Goal: Information Seeking & Learning: Learn about a topic

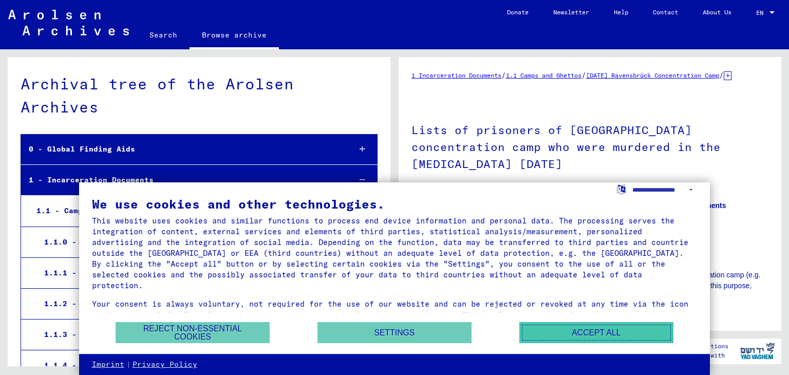
click at [535, 332] on button "Accept all" at bounding box center [596, 332] width 154 height 21
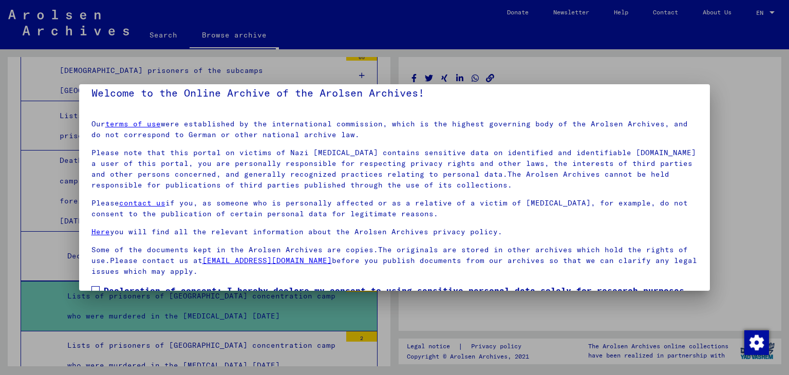
scroll to position [79, 0]
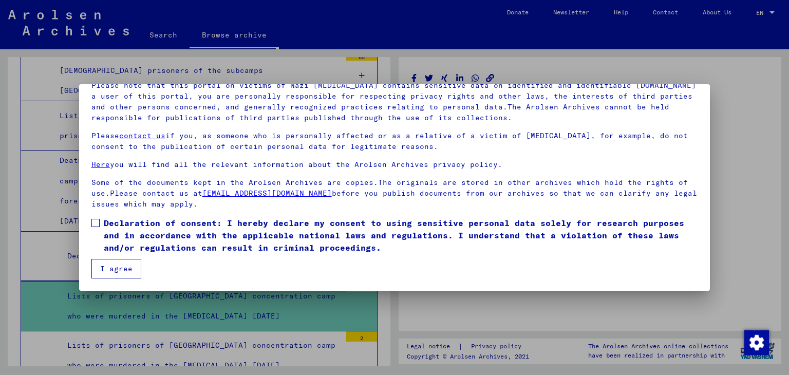
click at [109, 263] on button "I agree" at bounding box center [116, 269] width 50 height 20
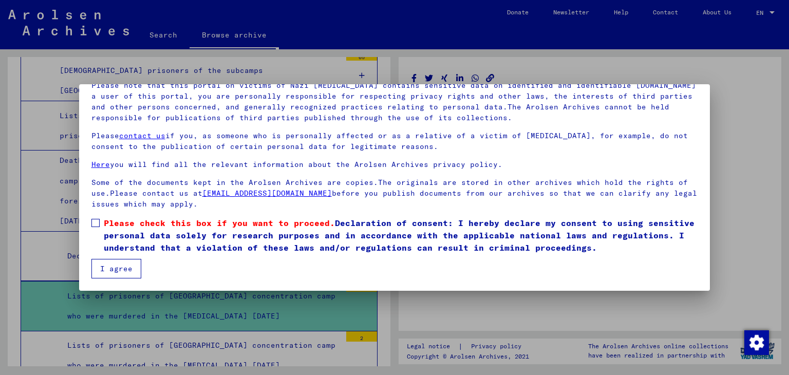
click at [109, 263] on button "I agree" at bounding box center [116, 269] width 50 height 20
click at [98, 224] on span at bounding box center [95, 223] width 8 height 8
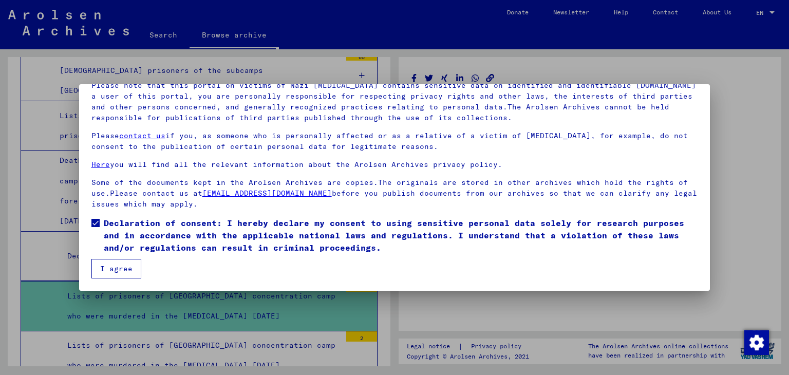
click at [113, 268] on button "I agree" at bounding box center [116, 269] width 50 height 20
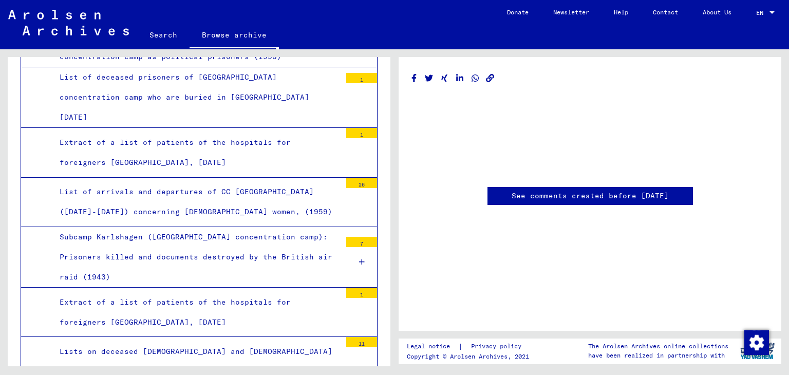
scroll to position [2289, 0]
click at [196, 183] on div "List of arrivals and departures of CC [GEOGRAPHIC_DATA] ([DATE]-[DATE]) concern…" at bounding box center [196, 203] width 289 height 40
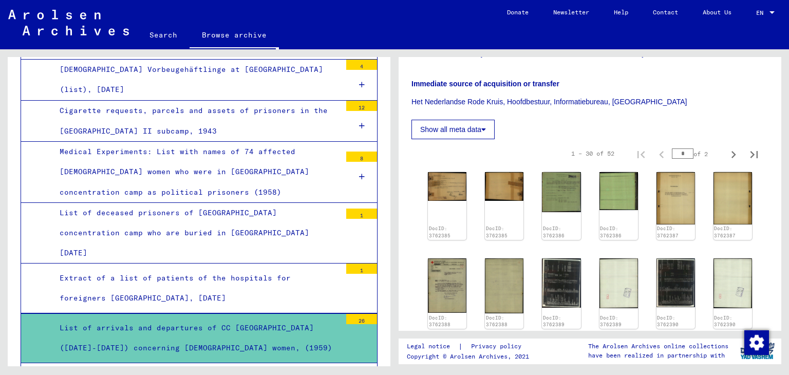
scroll to position [316, 0]
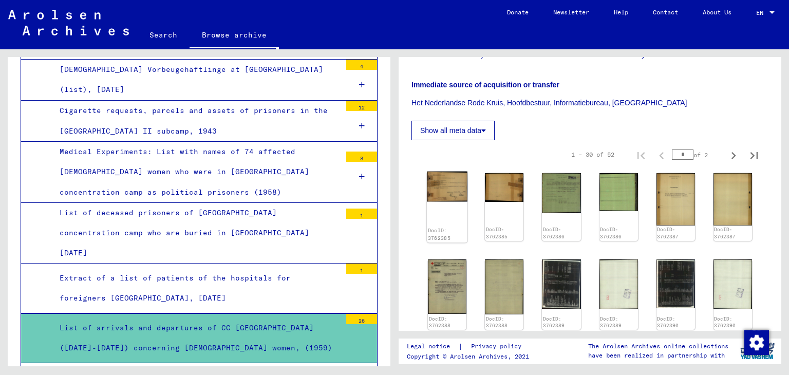
click at [443, 195] on img at bounding box center [447, 187] width 41 height 30
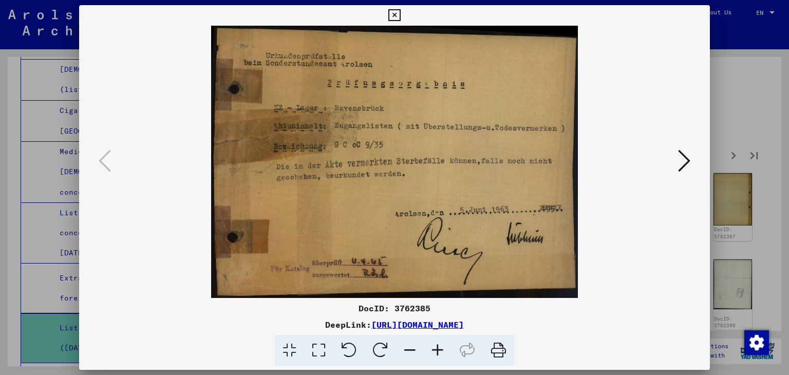
click at [713, 205] on div at bounding box center [394, 187] width 789 height 375
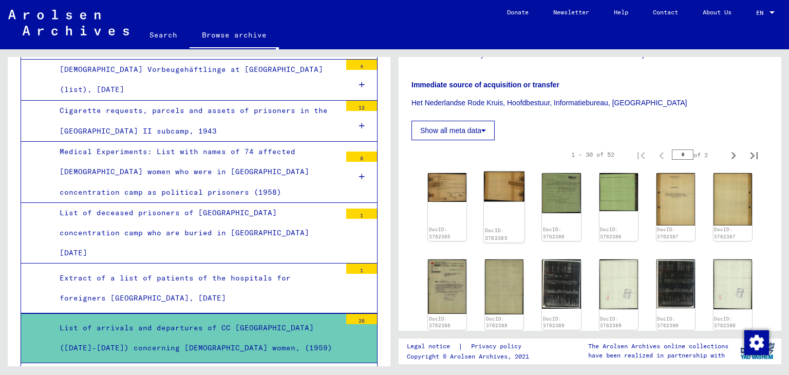
click at [503, 211] on div "DocID: 3762385" at bounding box center [504, 207] width 41 height 71
click at [500, 200] on img at bounding box center [504, 187] width 41 height 30
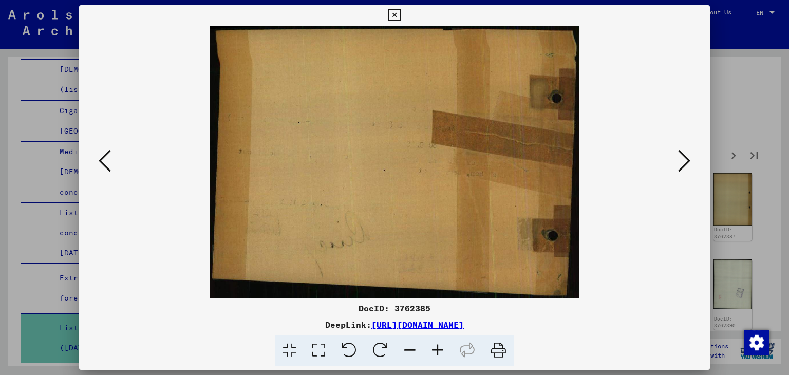
click at [680, 163] on icon at bounding box center [684, 160] width 12 height 25
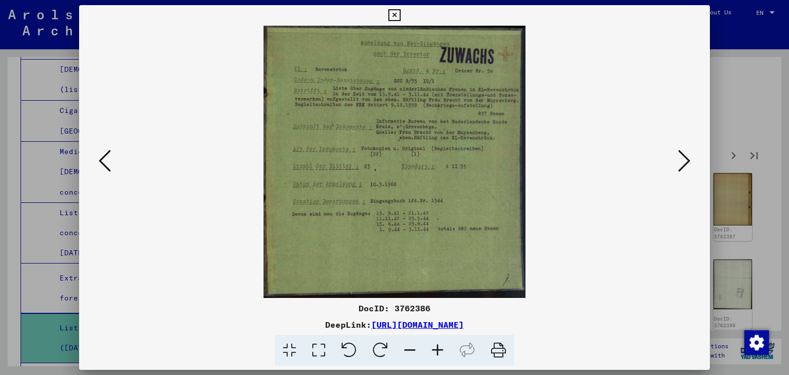
click at [680, 163] on icon at bounding box center [684, 160] width 12 height 25
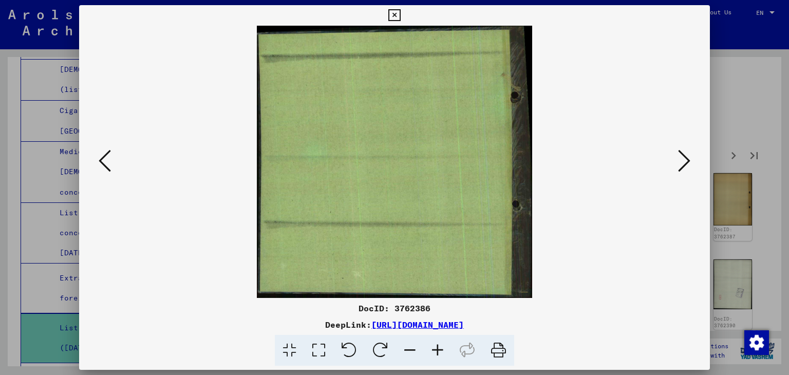
click at [680, 163] on icon at bounding box center [684, 160] width 12 height 25
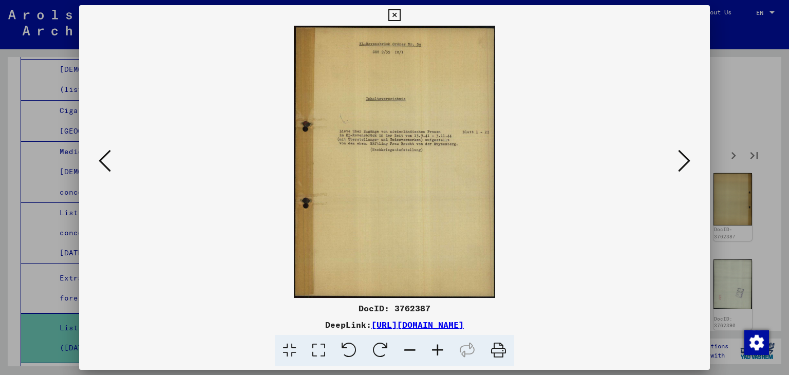
click at [680, 163] on icon at bounding box center [684, 160] width 12 height 25
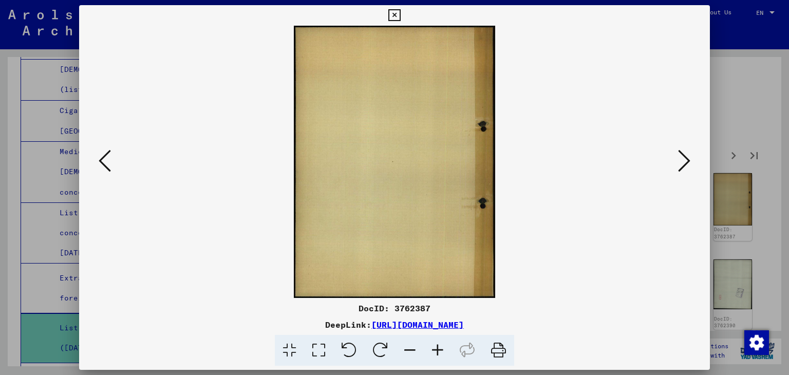
click at [680, 163] on icon at bounding box center [684, 160] width 12 height 25
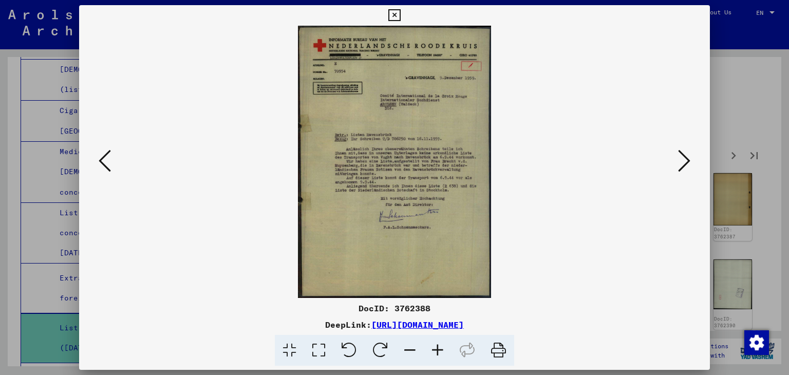
click at [680, 163] on icon at bounding box center [684, 160] width 12 height 25
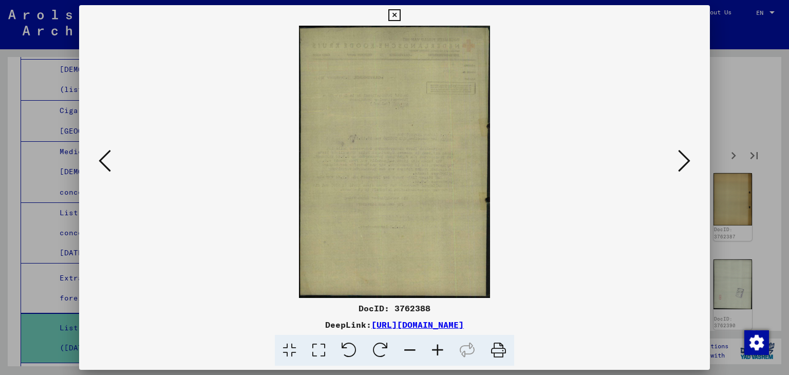
click at [680, 163] on icon at bounding box center [684, 160] width 12 height 25
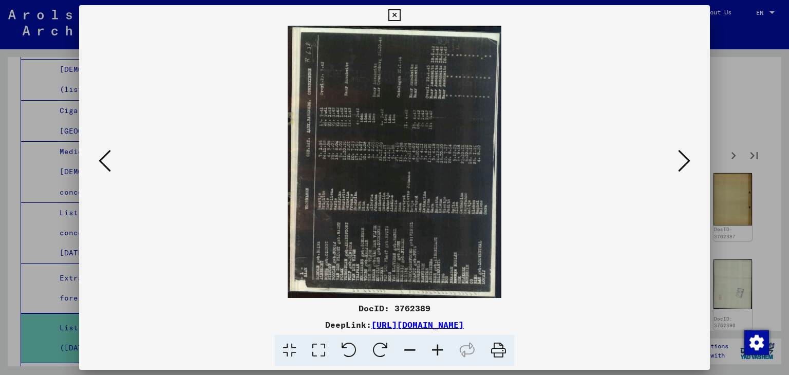
click at [380, 351] on icon at bounding box center [380, 350] width 31 height 31
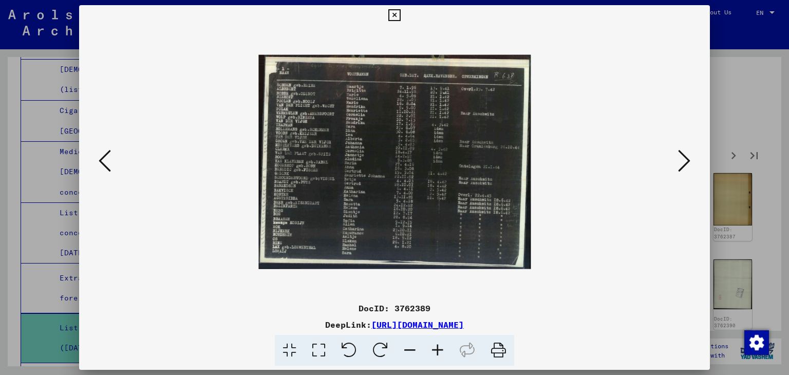
click at [682, 161] on icon at bounding box center [684, 160] width 12 height 25
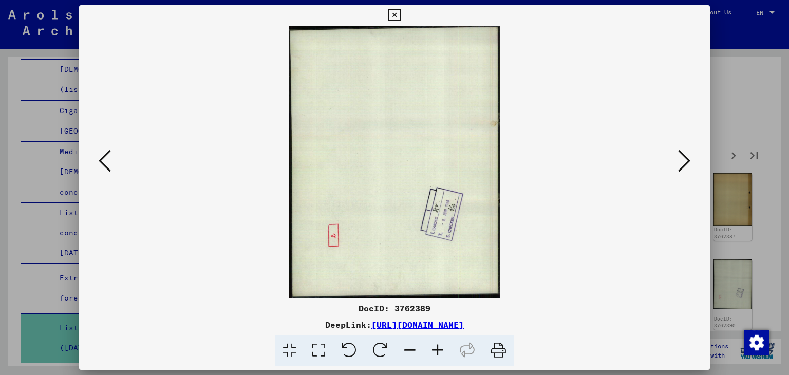
click at [682, 161] on icon at bounding box center [684, 160] width 12 height 25
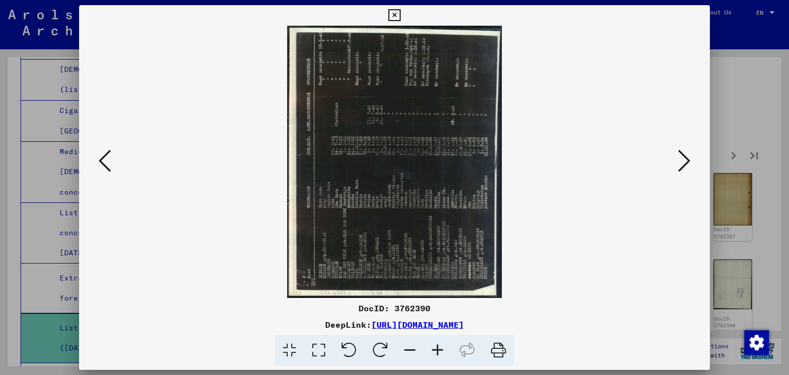
click at [378, 344] on icon at bounding box center [380, 350] width 31 height 31
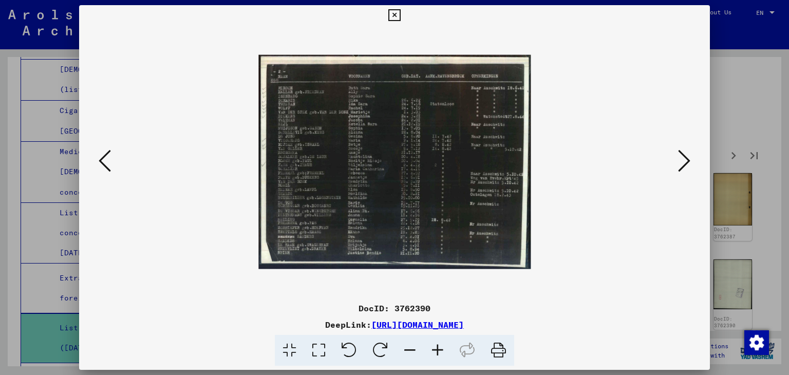
click at [680, 165] on icon at bounding box center [684, 160] width 12 height 25
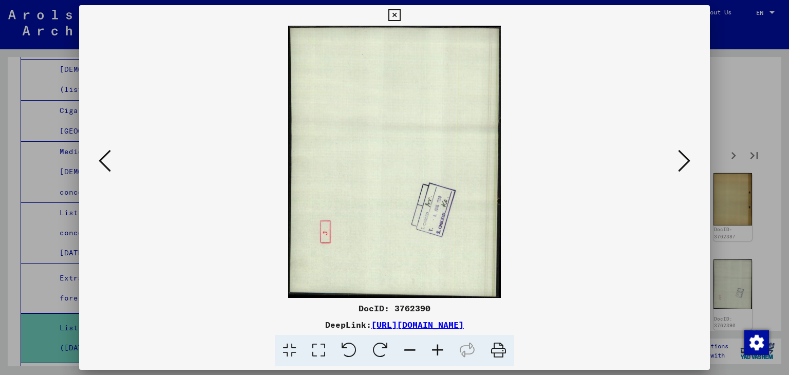
click at [680, 166] on icon at bounding box center [684, 160] width 12 height 25
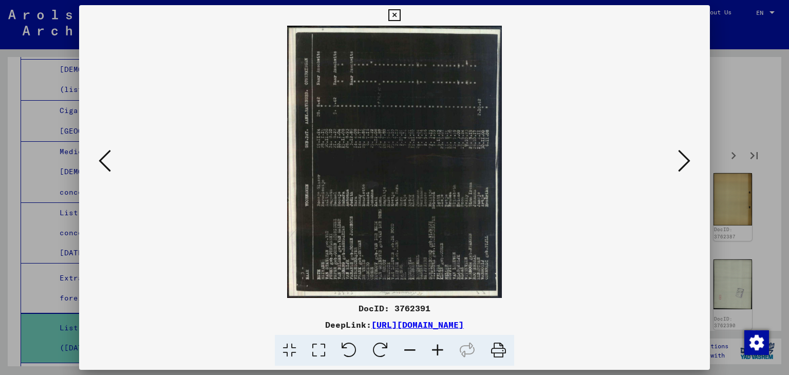
click at [382, 348] on icon at bounding box center [380, 350] width 31 height 31
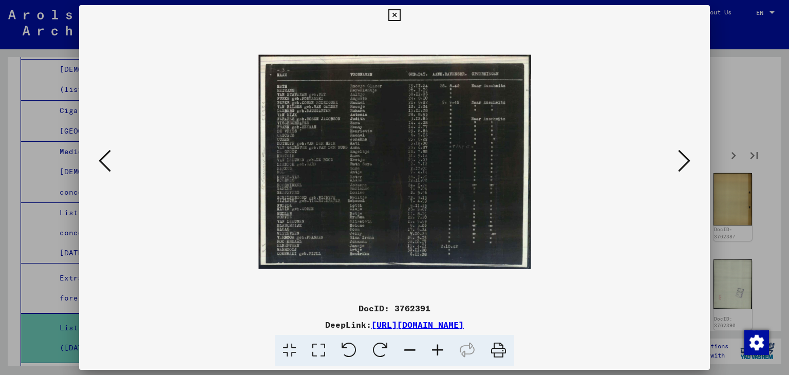
click at [684, 164] on icon at bounding box center [684, 160] width 12 height 25
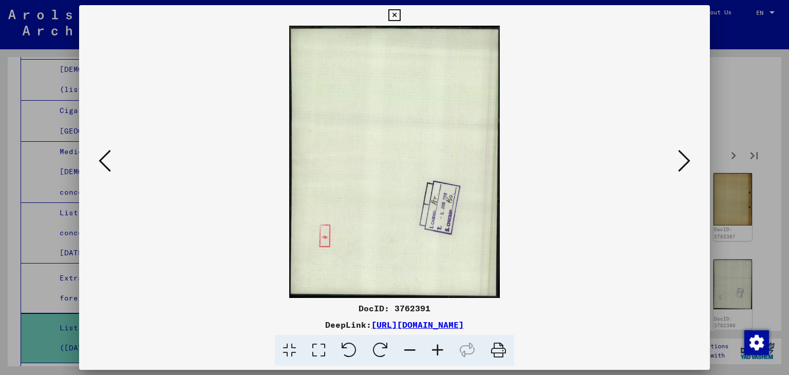
click at [687, 165] on icon at bounding box center [684, 160] width 12 height 25
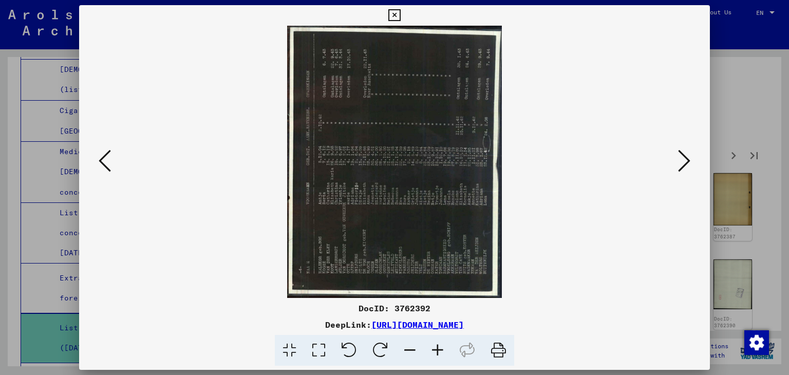
click at [386, 350] on icon at bounding box center [380, 350] width 31 height 31
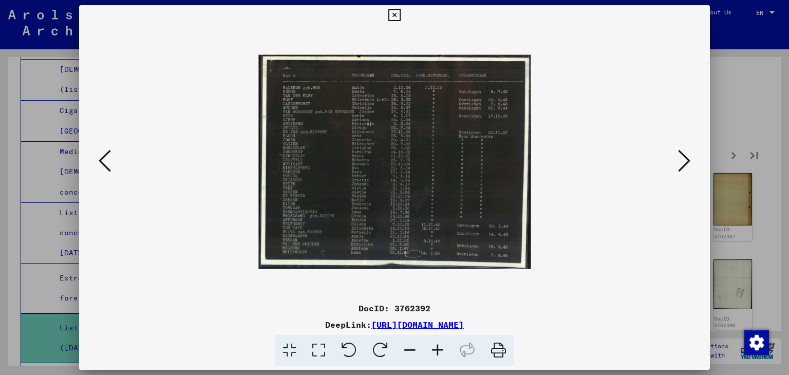
click at [682, 161] on icon at bounding box center [684, 160] width 12 height 25
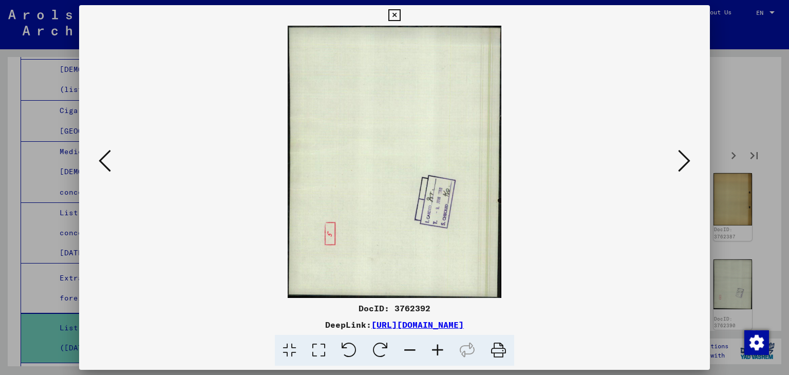
click at [682, 161] on icon at bounding box center [684, 160] width 12 height 25
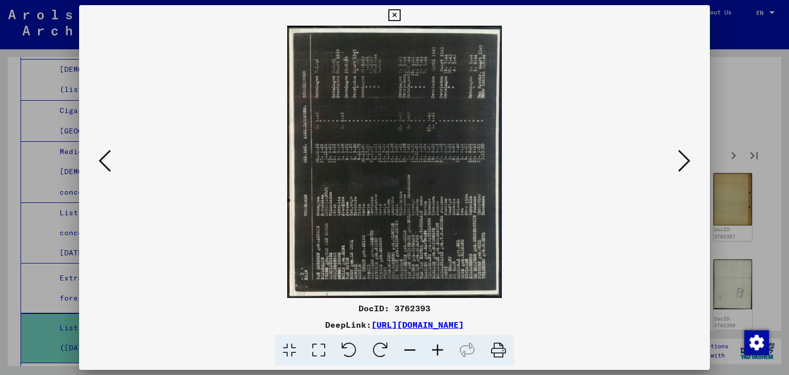
click at [383, 345] on icon at bounding box center [380, 350] width 31 height 31
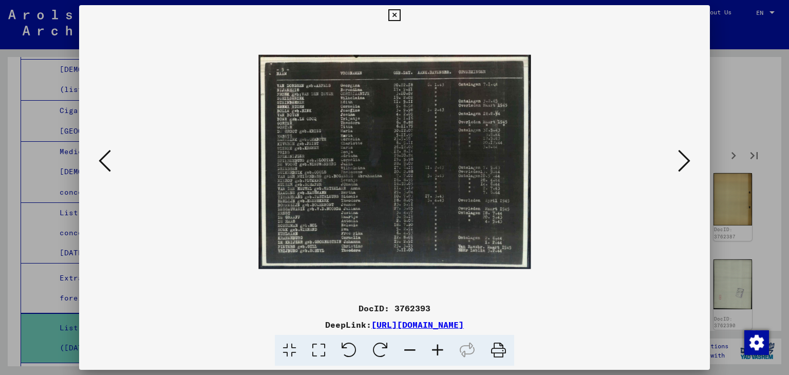
click at [109, 163] on icon at bounding box center [105, 160] width 12 height 25
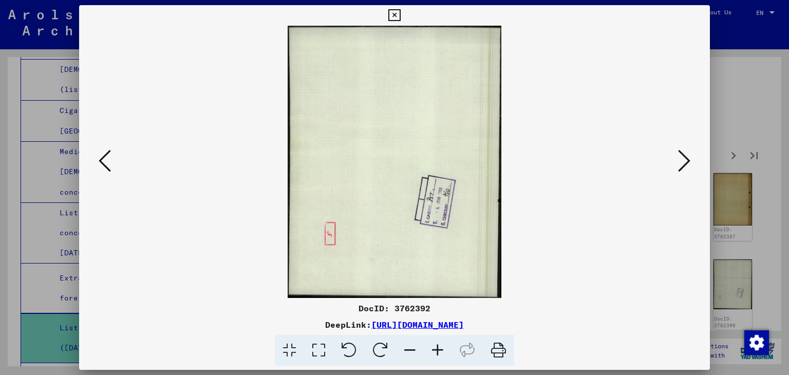
click at [109, 163] on icon at bounding box center [105, 160] width 12 height 25
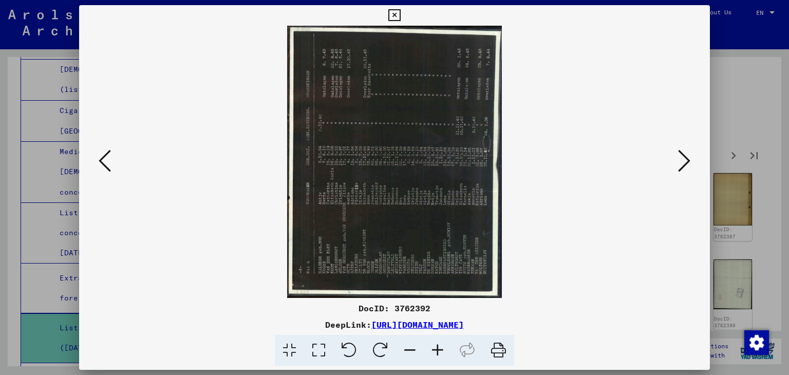
click at [109, 163] on icon at bounding box center [105, 160] width 12 height 25
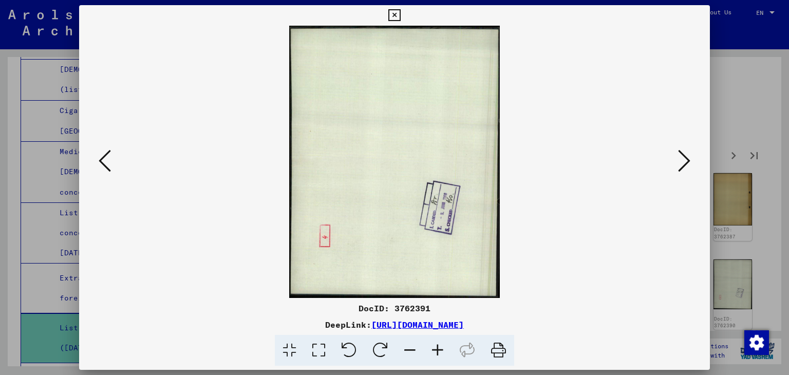
click at [109, 163] on icon at bounding box center [105, 160] width 12 height 25
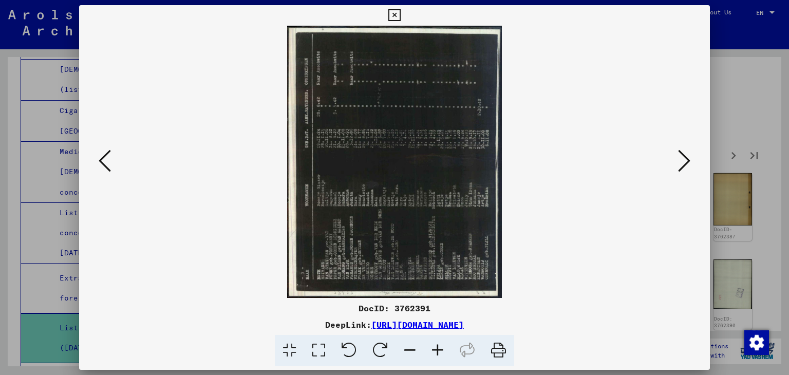
click at [109, 163] on icon at bounding box center [105, 160] width 12 height 25
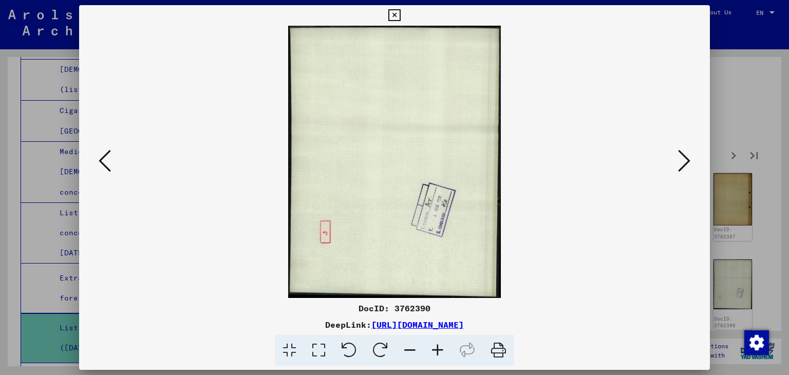
click at [109, 163] on icon at bounding box center [105, 160] width 12 height 25
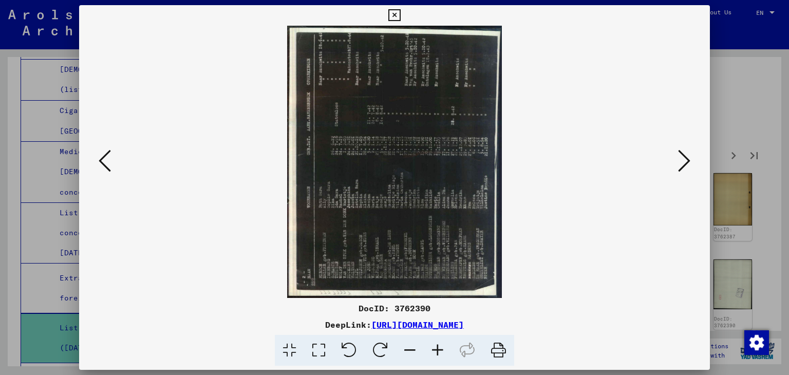
click at [109, 163] on icon at bounding box center [105, 160] width 12 height 25
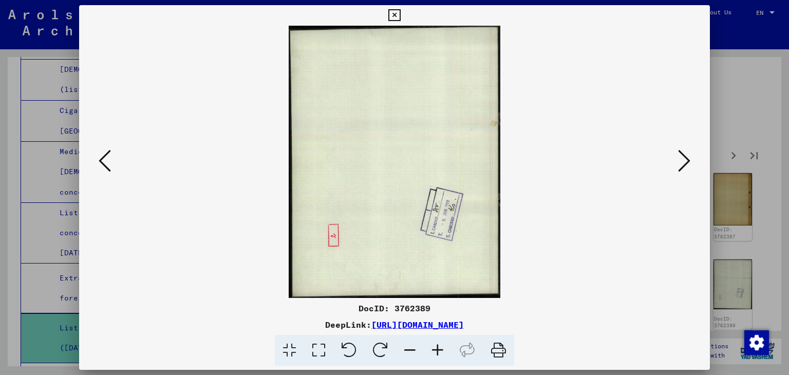
click at [109, 163] on icon at bounding box center [105, 160] width 12 height 25
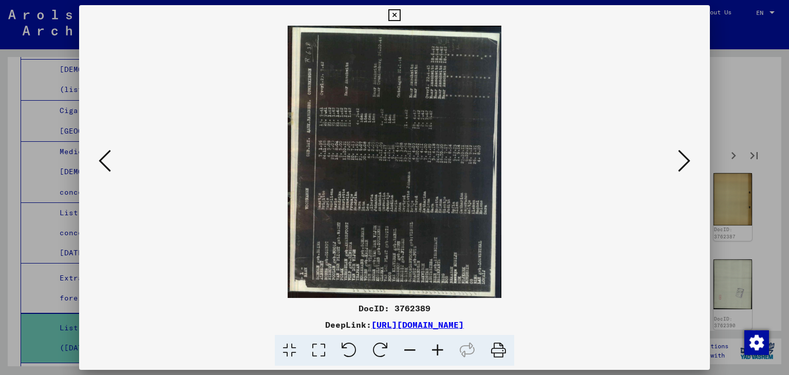
click at [375, 353] on icon at bounding box center [380, 350] width 31 height 31
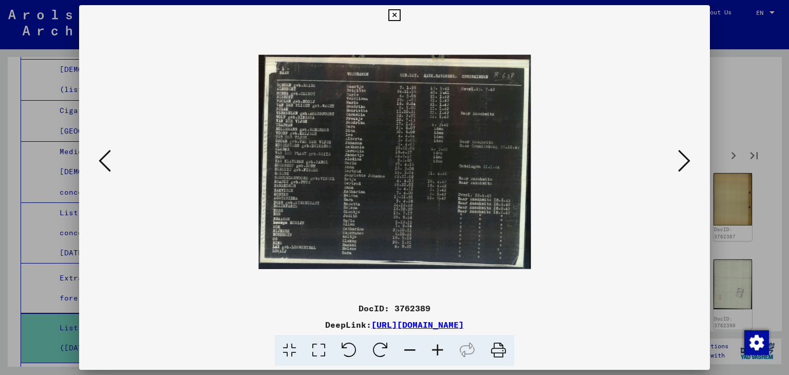
click at [685, 166] on icon at bounding box center [684, 160] width 12 height 25
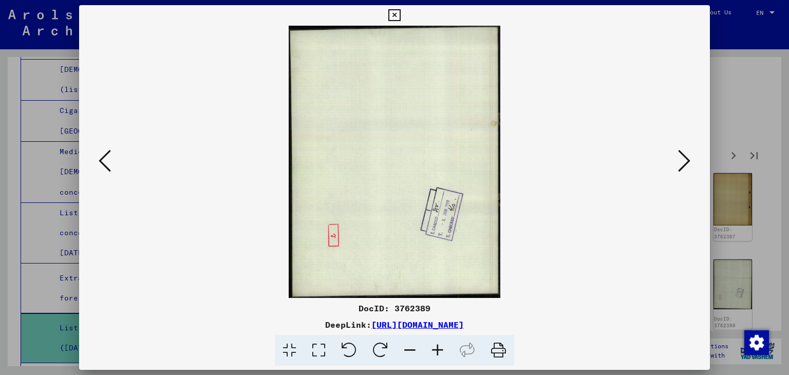
click at [750, 54] on div at bounding box center [394, 187] width 789 height 375
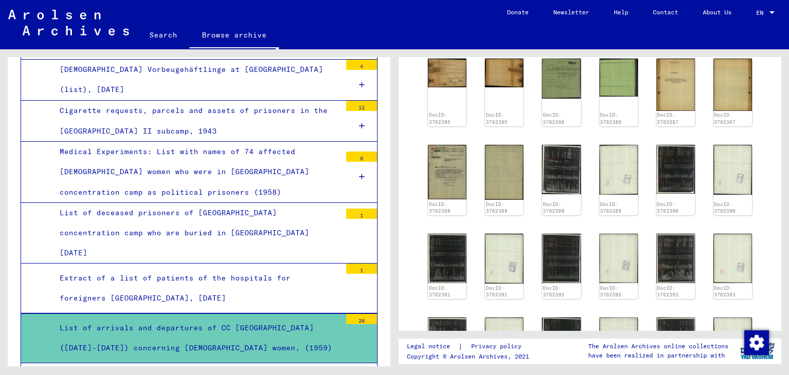
scroll to position [382, 0]
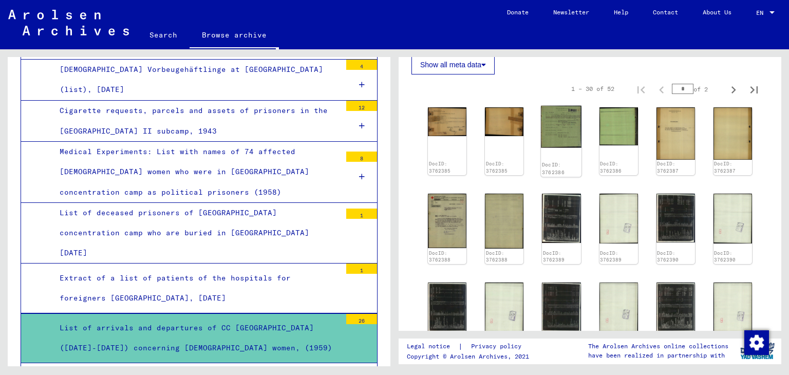
click at [572, 139] on img at bounding box center [561, 127] width 41 height 42
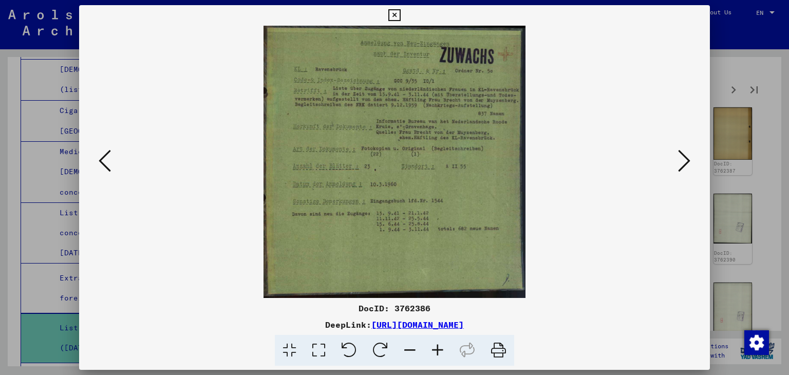
click at [683, 165] on icon at bounding box center [684, 160] width 12 height 25
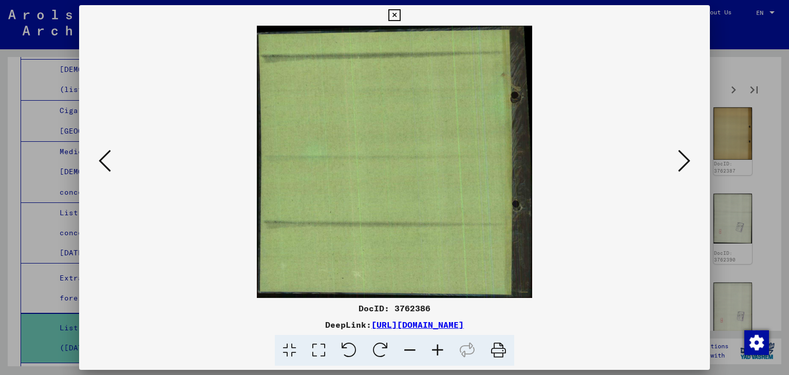
click at [683, 165] on icon at bounding box center [684, 160] width 12 height 25
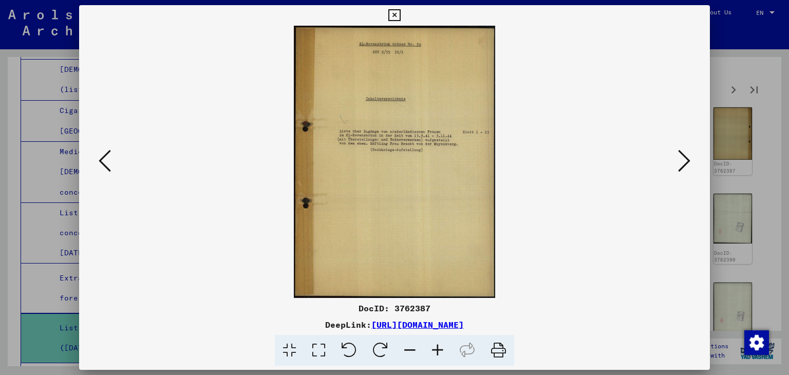
click at [691, 163] on button at bounding box center [684, 161] width 18 height 29
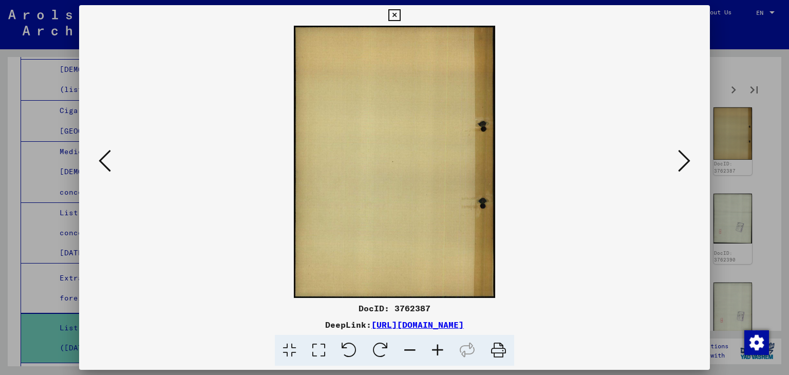
click at [691, 163] on button at bounding box center [684, 161] width 18 height 29
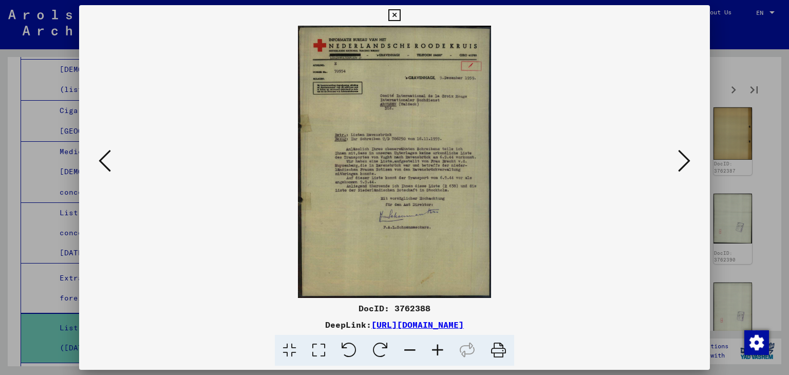
click at [691, 163] on button at bounding box center [684, 161] width 18 height 29
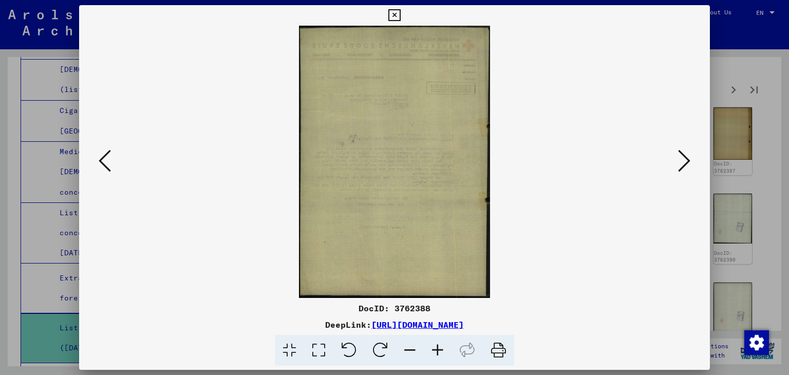
click at [691, 163] on button at bounding box center [684, 161] width 18 height 29
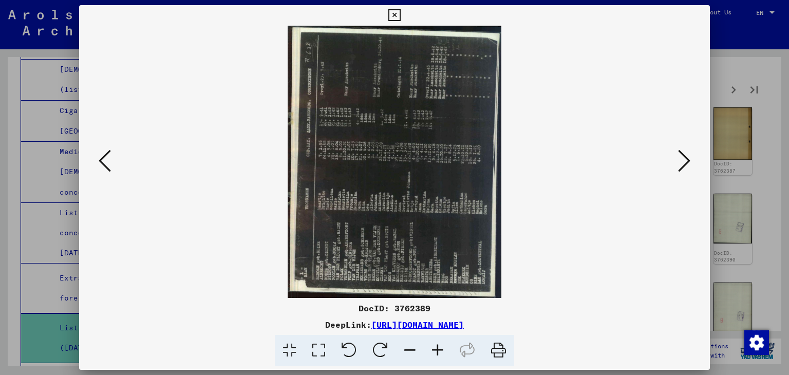
click at [691, 163] on button at bounding box center [684, 161] width 18 height 29
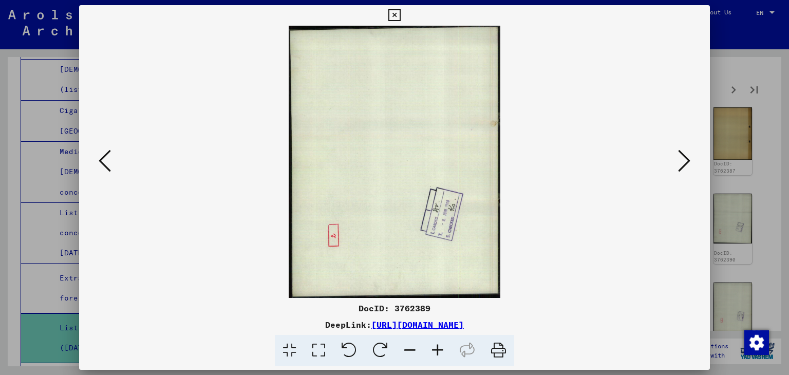
click at [691, 163] on button at bounding box center [684, 161] width 18 height 29
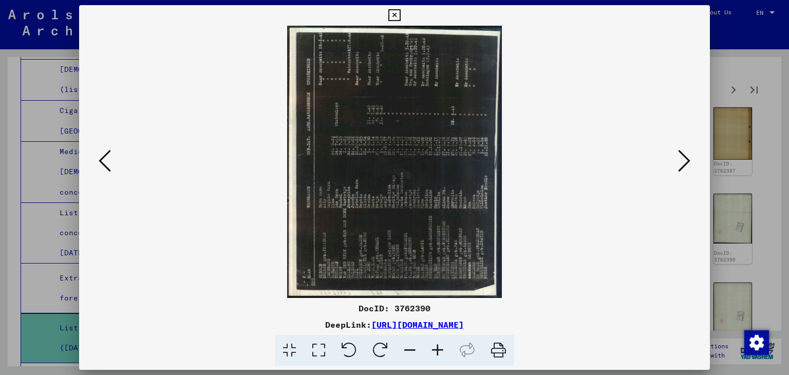
click at [691, 163] on button at bounding box center [684, 161] width 18 height 29
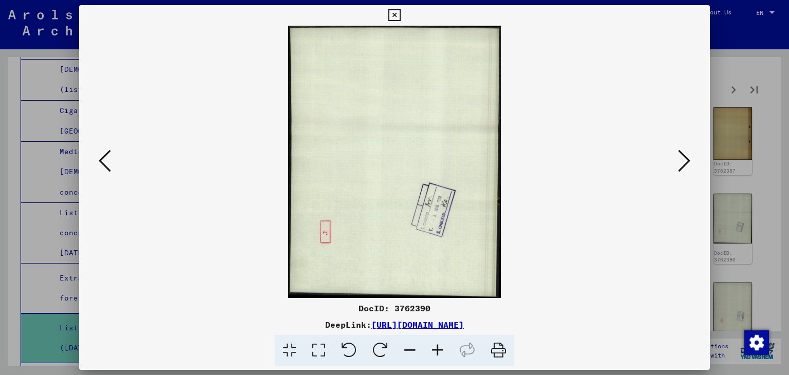
click at [691, 163] on button at bounding box center [684, 161] width 18 height 29
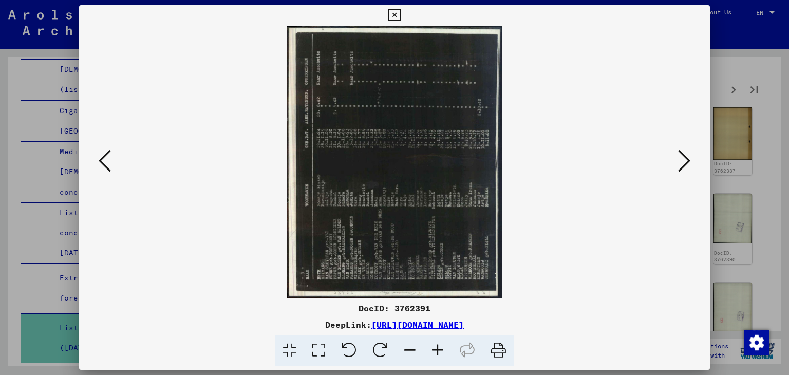
click at [691, 163] on button at bounding box center [684, 161] width 18 height 29
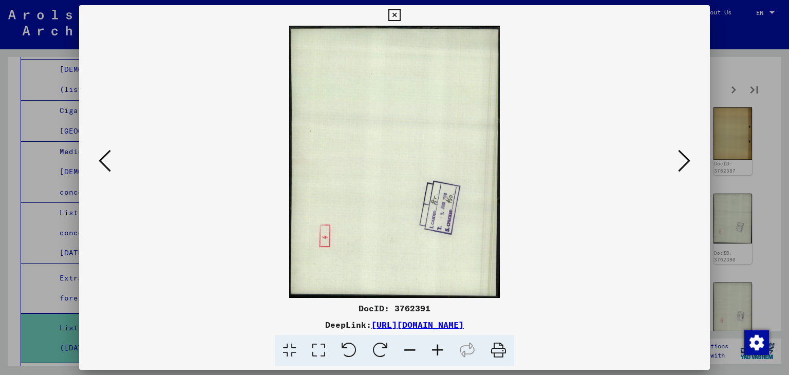
click at [691, 163] on button at bounding box center [684, 161] width 18 height 29
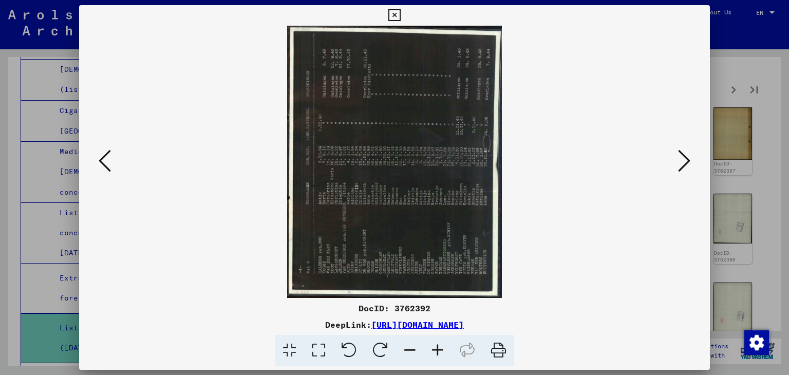
click at [691, 163] on button at bounding box center [684, 161] width 18 height 29
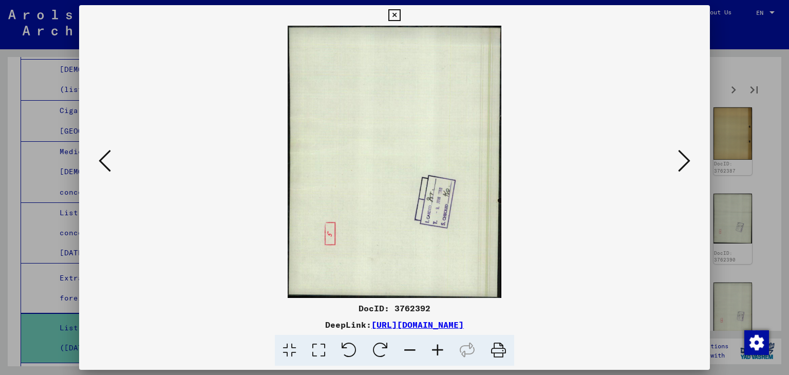
click at [691, 163] on button at bounding box center [684, 161] width 18 height 29
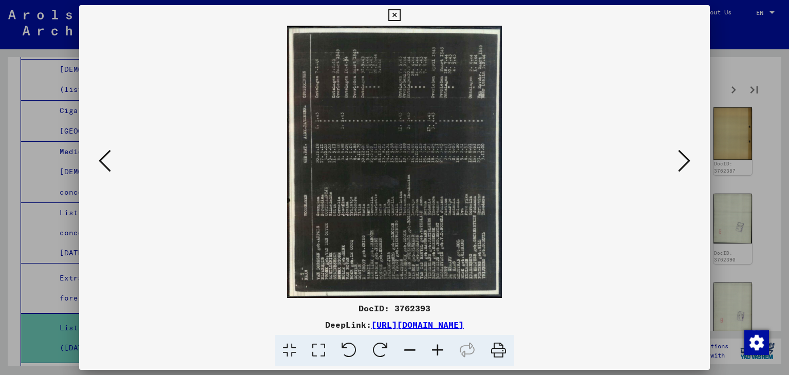
click at [691, 163] on button at bounding box center [684, 161] width 18 height 29
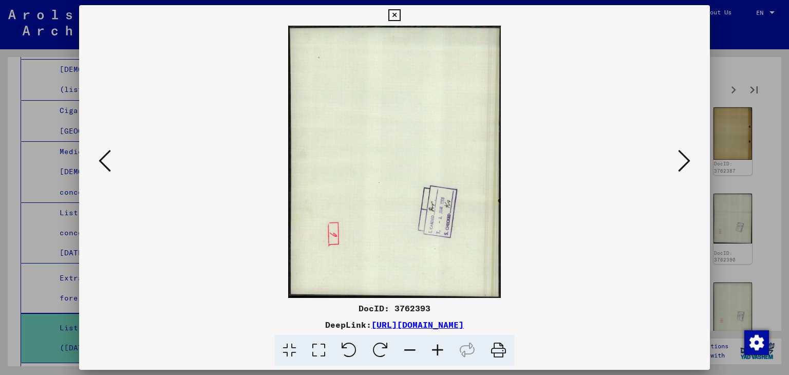
click at [691, 163] on button at bounding box center [684, 161] width 18 height 29
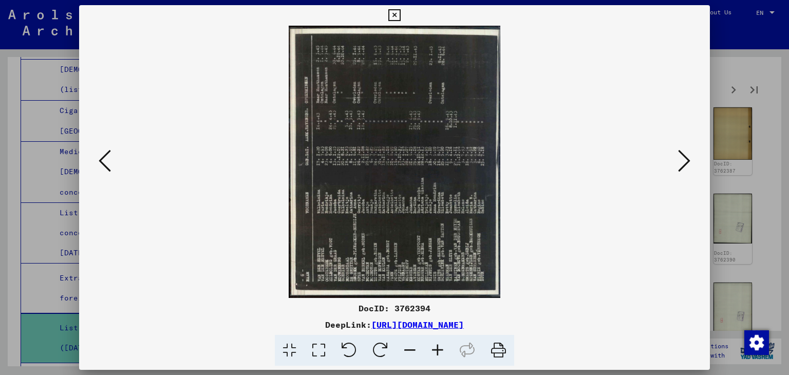
click at [691, 163] on button at bounding box center [684, 161] width 18 height 29
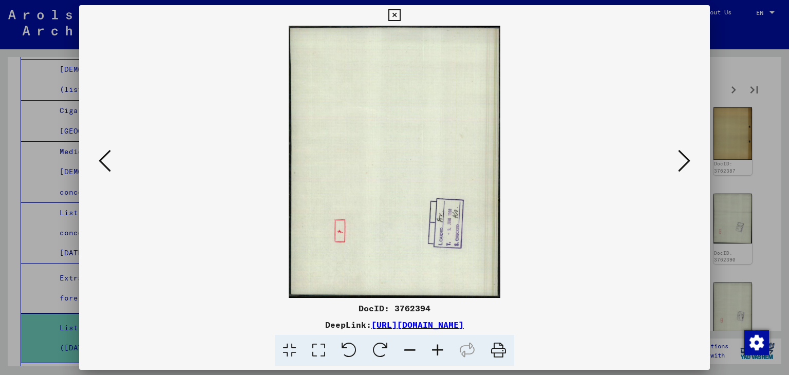
click at [691, 163] on button at bounding box center [684, 161] width 18 height 29
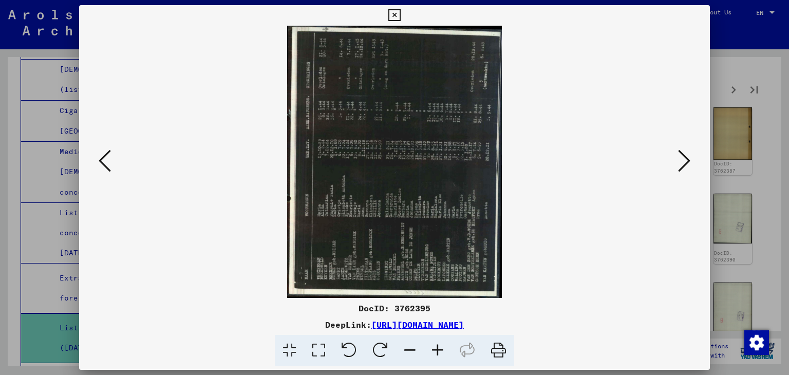
click at [691, 163] on button at bounding box center [684, 161] width 18 height 29
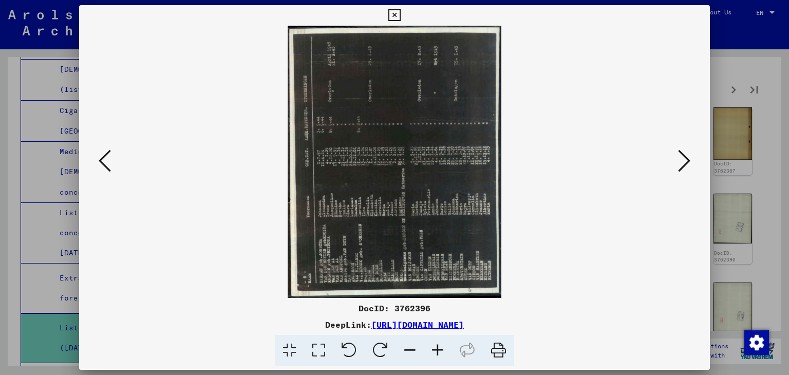
click at [691, 163] on button at bounding box center [684, 161] width 18 height 29
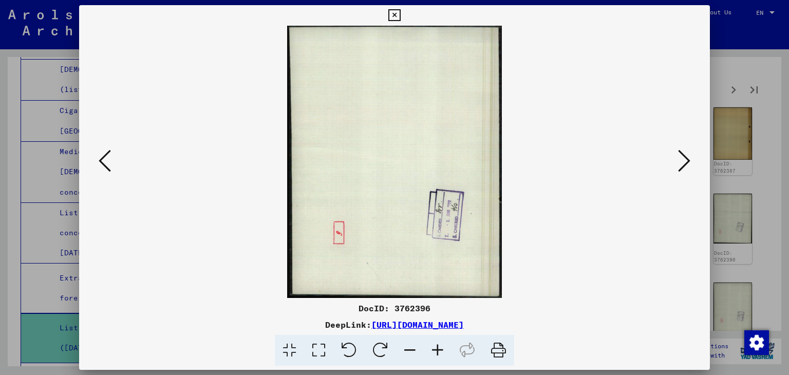
click at [691, 163] on button at bounding box center [684, 161] width 18 height 29
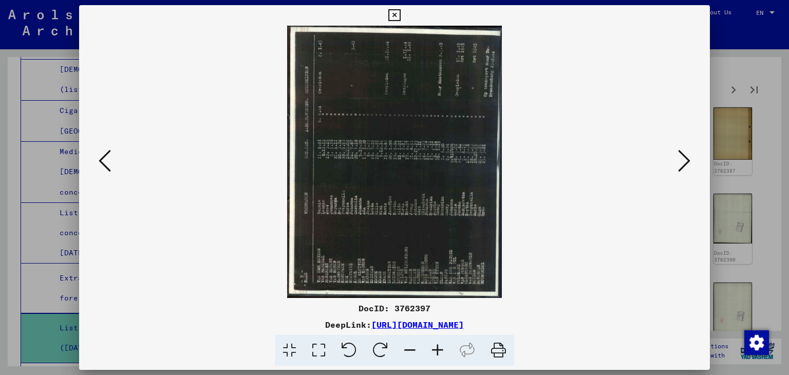
click at [691, 163] on button at bounding box center [684, 161] width 18 height 29
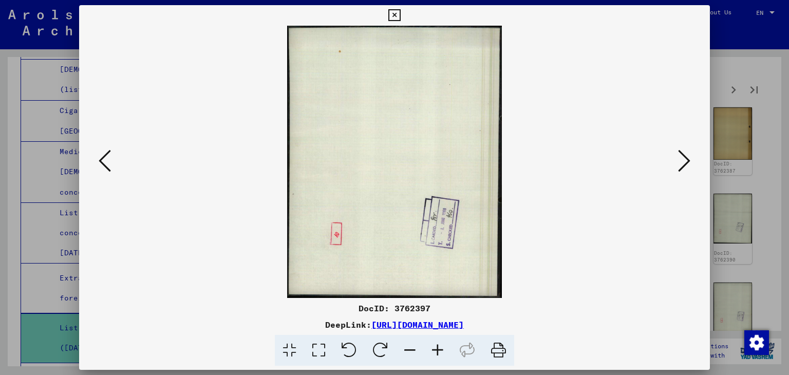
click at [691, 163] on button at bounding box center [684, 161] width 18 height 29
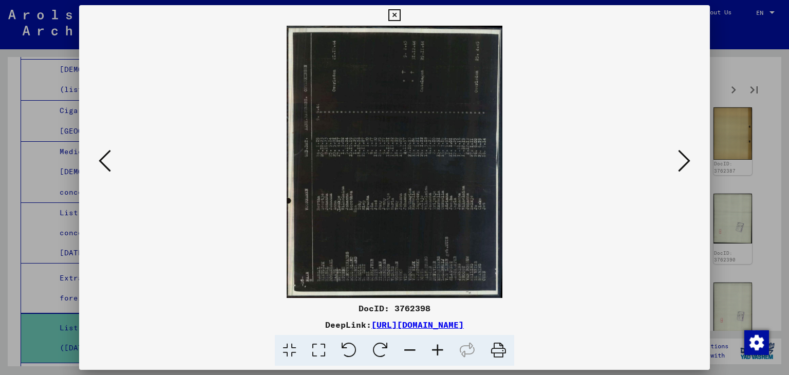
click at [691, 163] on button at bounding box center [684, 161] width 18 height 29
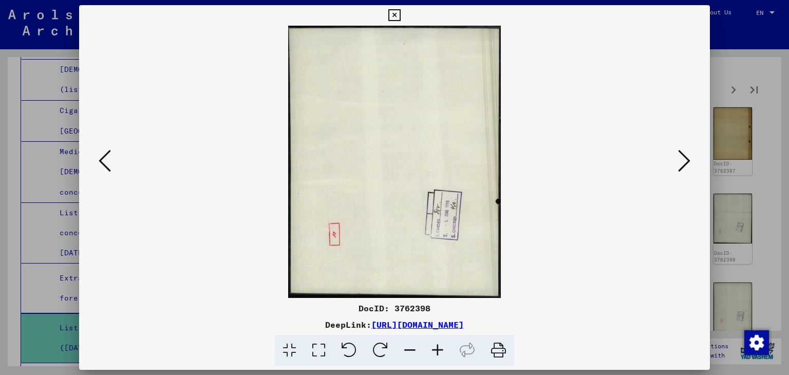
click at [691, 163] on button at bounding box center [684, 161] width 18 height 29
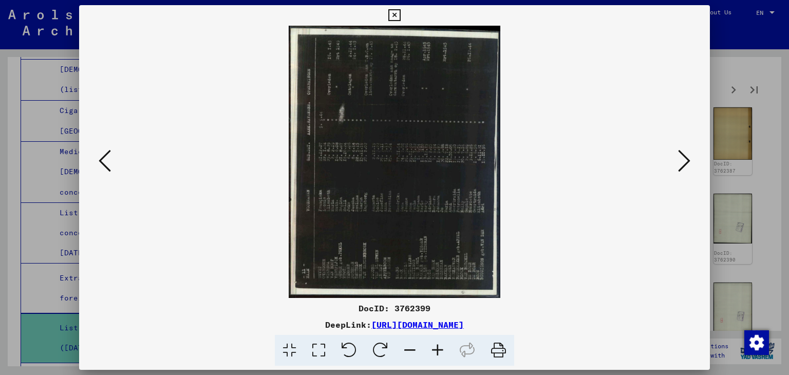
click at [691, 163] on button at bounding box center [684, 161] width 18 height 29
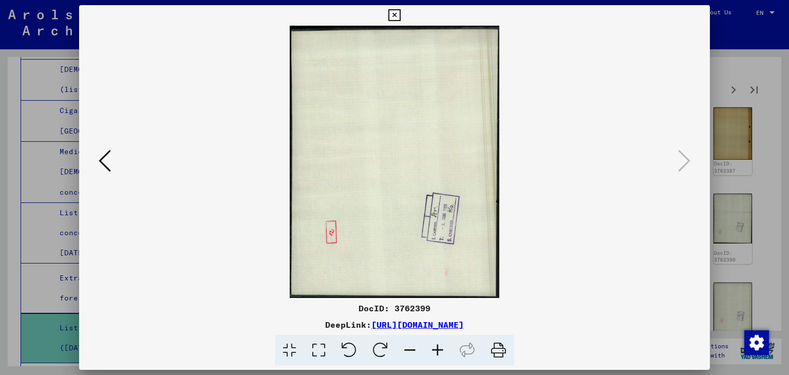
click at [105, 159] on icon at bounding box center [105, 160] width 12 height 25
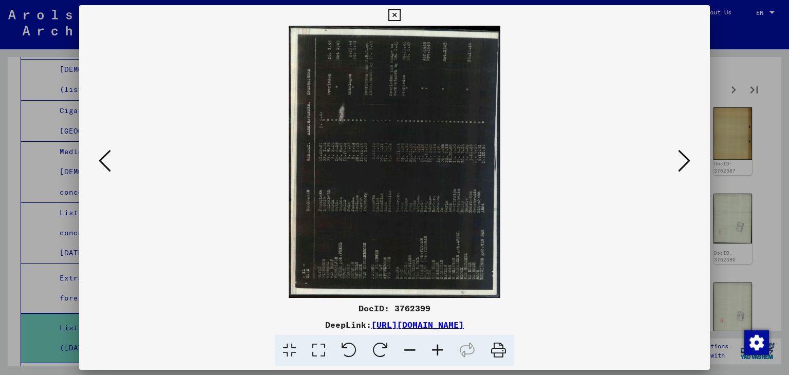
click at [105, 159] on icon at bounding box center [105, 160] width 12 height 25
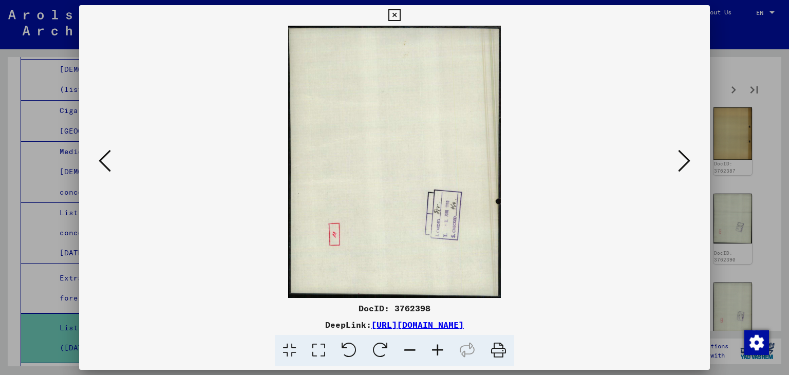
click at [105, 159] on icon at bounding box center [105, 160] width 12 height 25
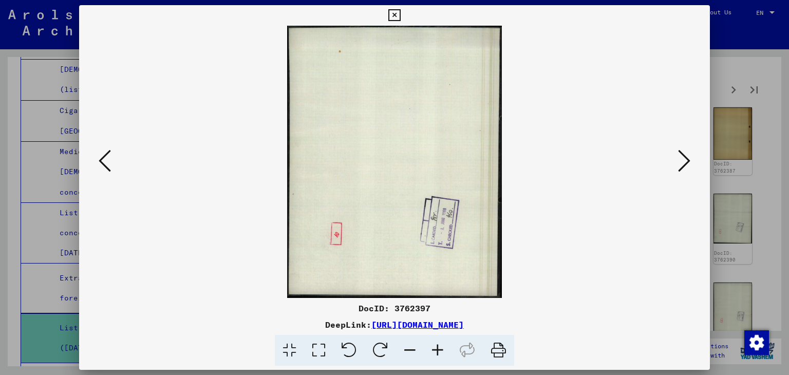
click at [105, 159] on icon at bounding box center [105, 160] width 12 height 25
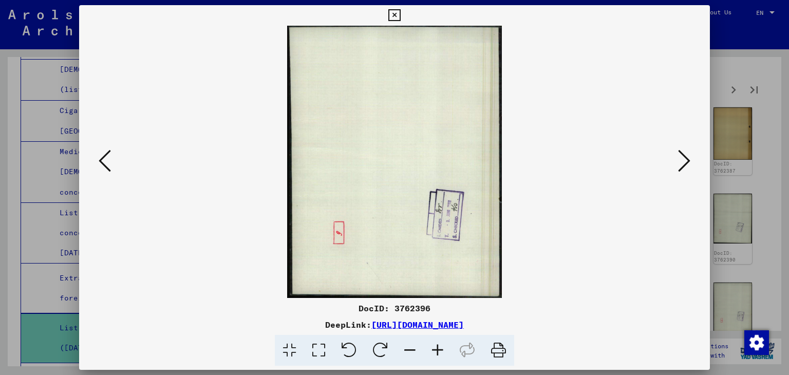
click at [105, 159] on icon at bounding box center [105, 160] width 12 height 25
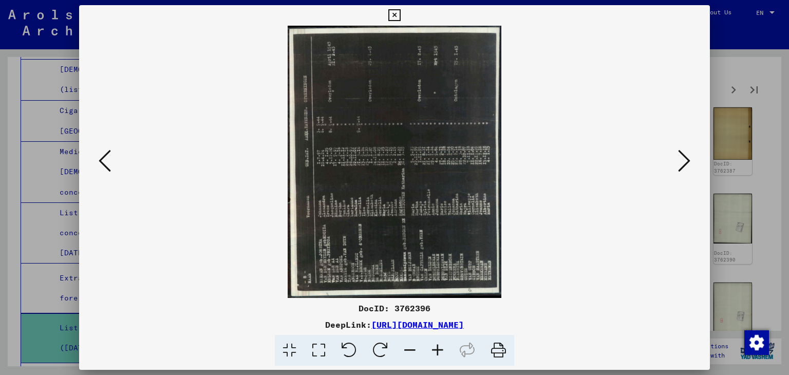
click at [105, 159] on icon at bounding box center [105, 160] width 12 height 25
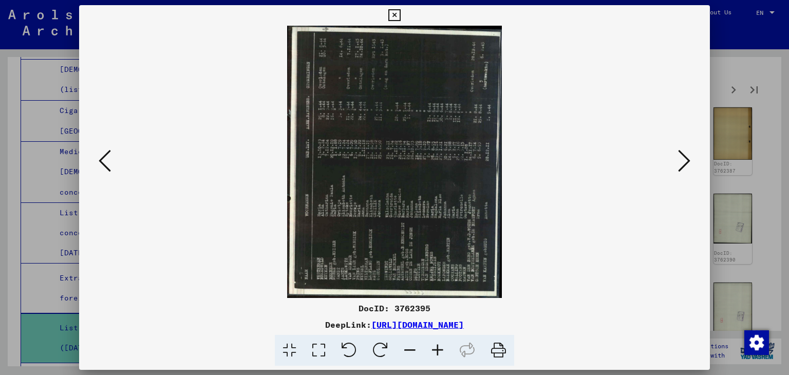
click at [105, 159] on icon at bounding box center [105, 160] width 12 height 25
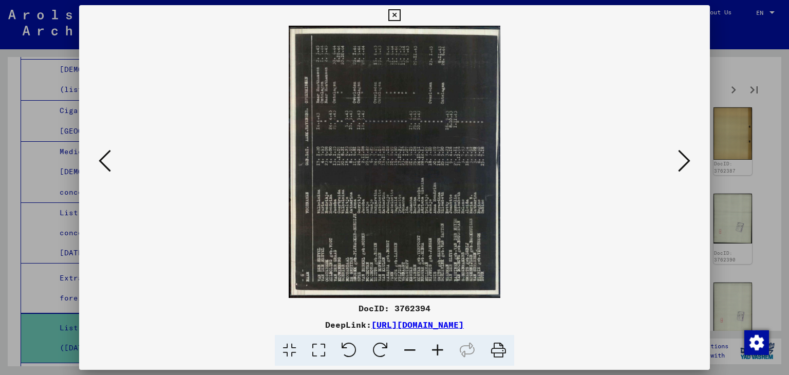
click at [105, 159] on icon at bounding box center [105, 160] width 12 height 25
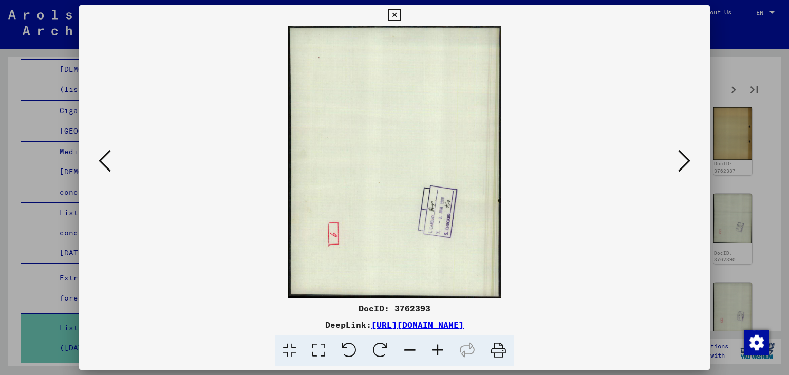
click at [105, 159] on icon at bounding box center [105, 160] width 12 height 25
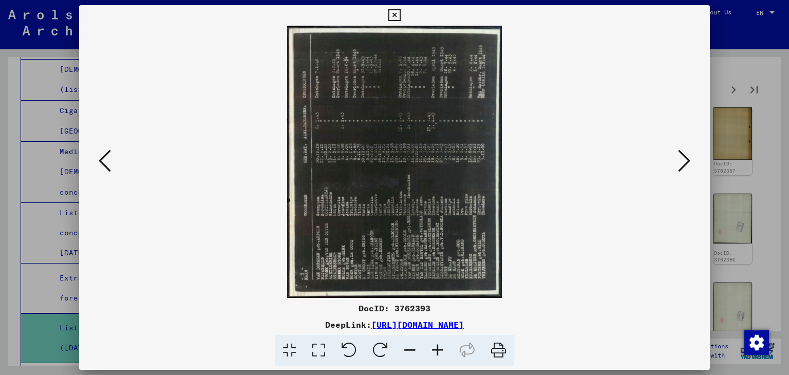
click at [105, 159] on icon at bounding box center [105, 160] width 12 height 25
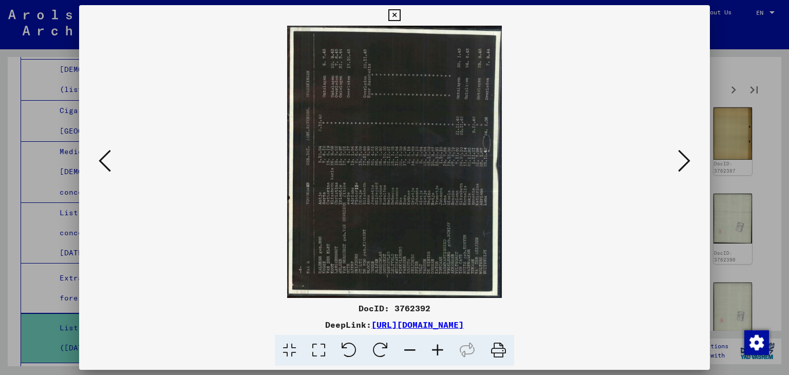
click at [105, 159] on icon at bounding box center [105, 160] width 12 height 25
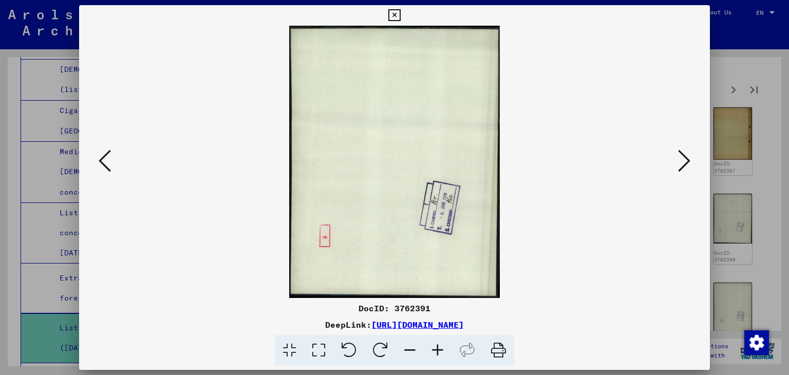
click at [105, 159] on icon at bounding box center [105, 160] width 12 height 25
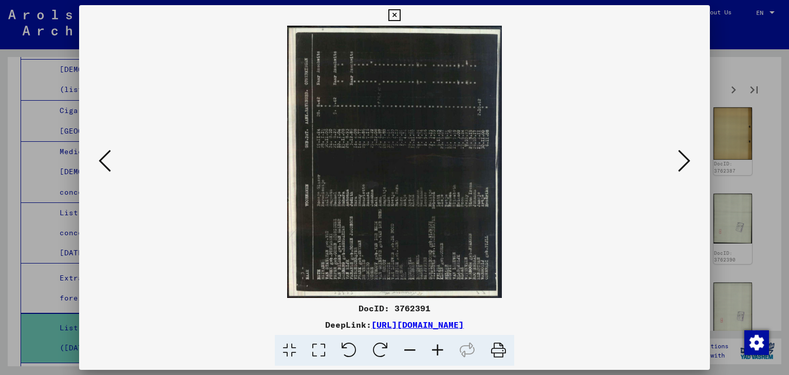
click at [105, 159] on icon at bounding box center [105, 160] width 12 height 25
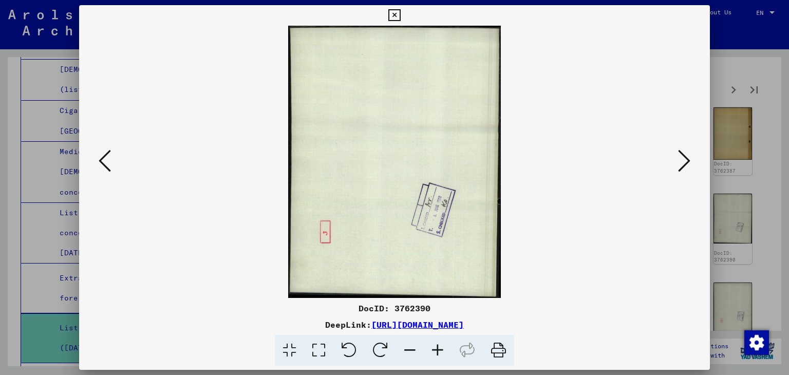
click at [105, 159] on icon at bounding box center [105, 160] width 12 height 25
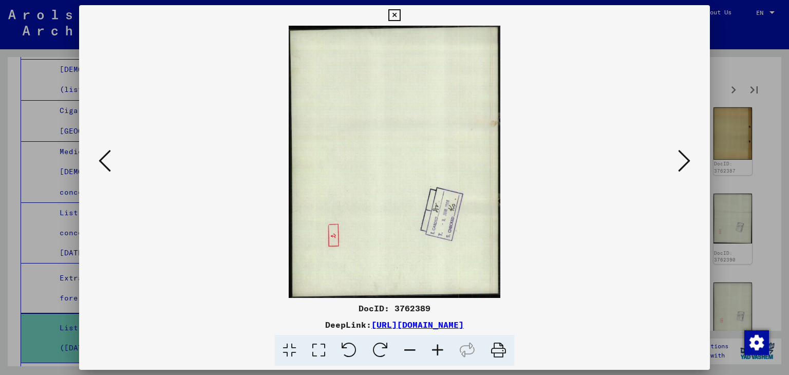
click at [105, 159] on icon at bounding box center [105, 160] width 12 height 25
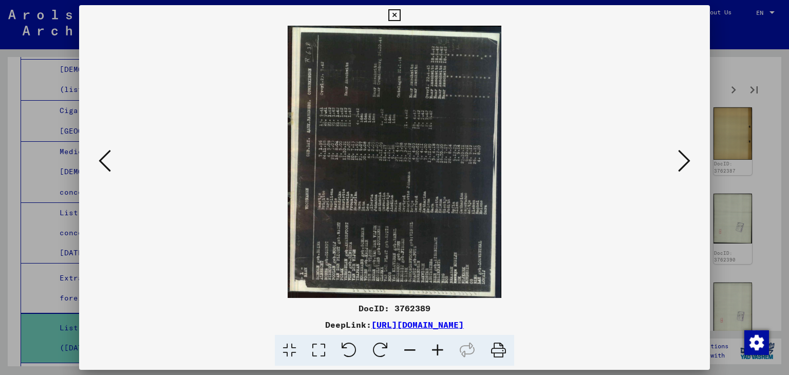
click at [105, 159] on icon at bounding box center [105, 160] width 12 height 25
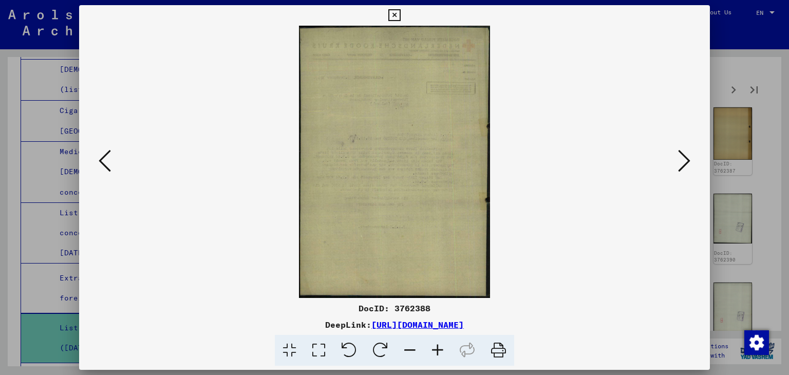
click at [105, 159] on icon at bounding box center [105, 160] width 12 height 25
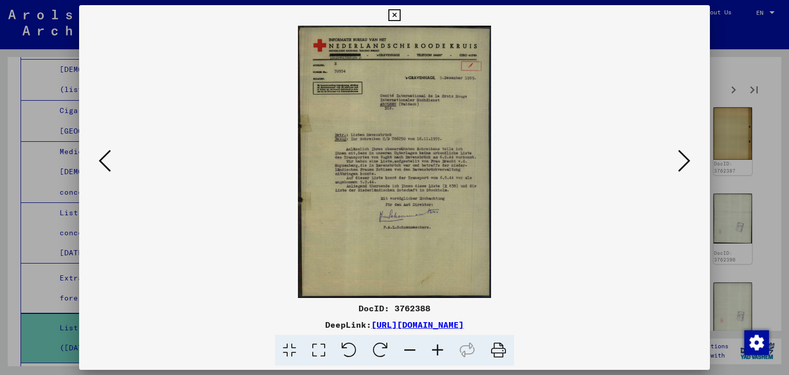
click at [105, 159] on icon at bounding box center [105, 160] width 12 height 25
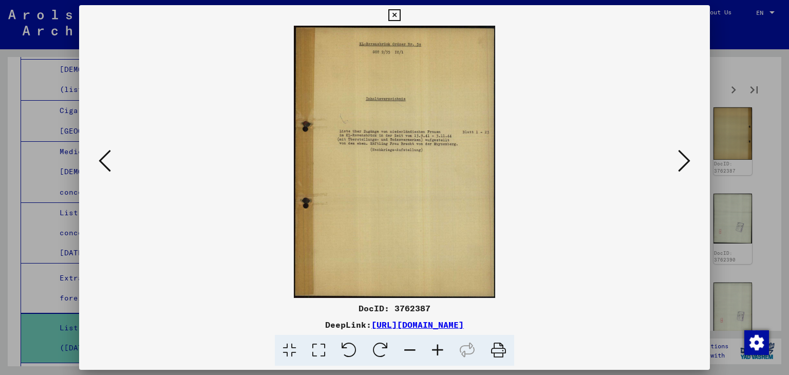
click at [105, 159] on icon at bounding box center [105, 160] width 12 height 25
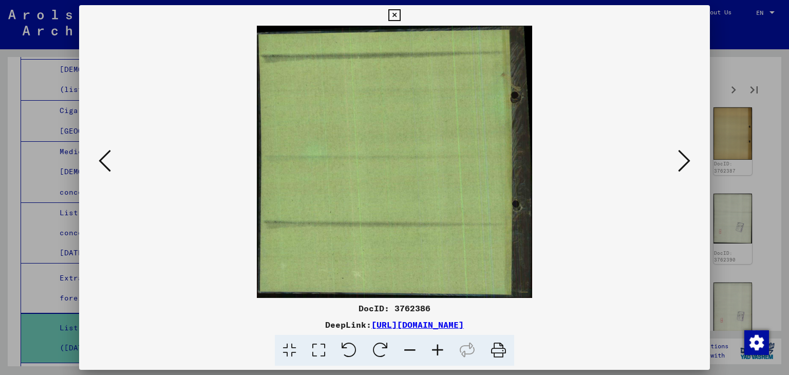
click at [105, 159] on icon at bounding box center [105, 160] width 12 height 25
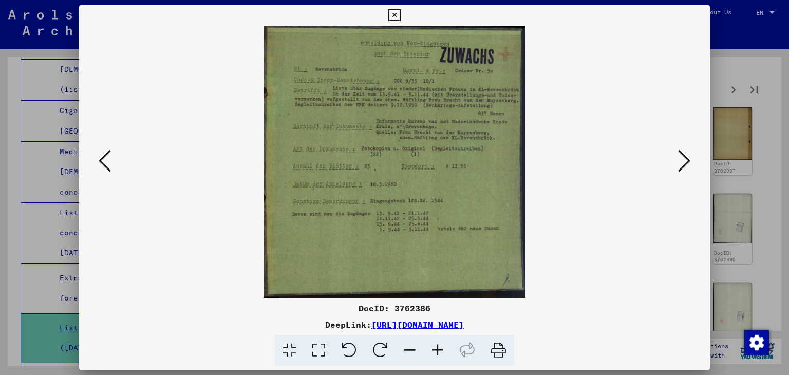
click at [105, 159] on icon at bounding box center [105, 160] width 12 height 25
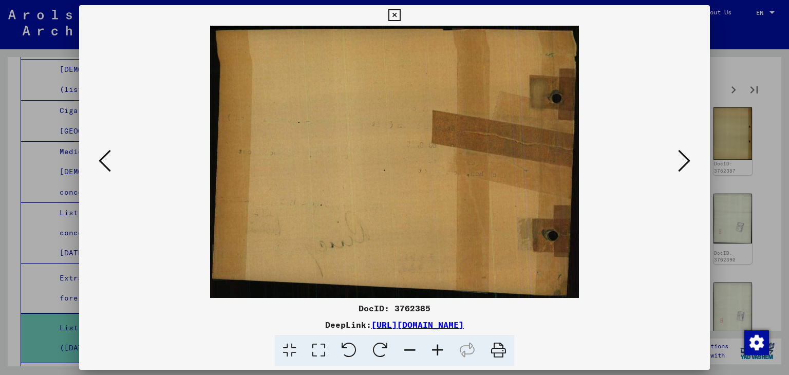
click at [690, 162] on icon at bounding box center [684, 160] width 12 height 25
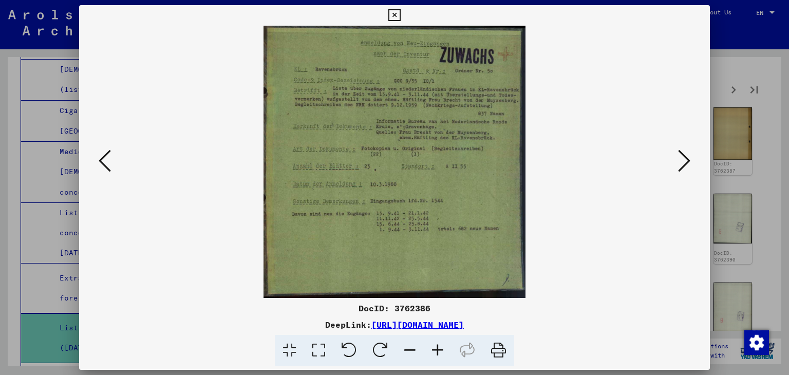
click at [106, 170] on icon at bounding box center [105, 160] width 12 height 25
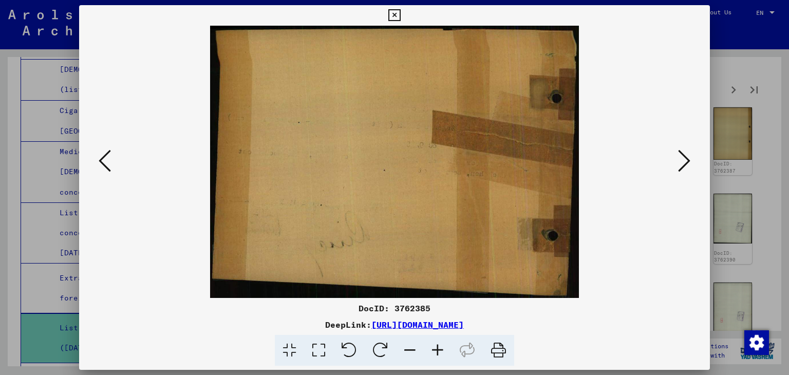
click at [106, 170] on icon at bounding box center [105, 160] width 12 height 25
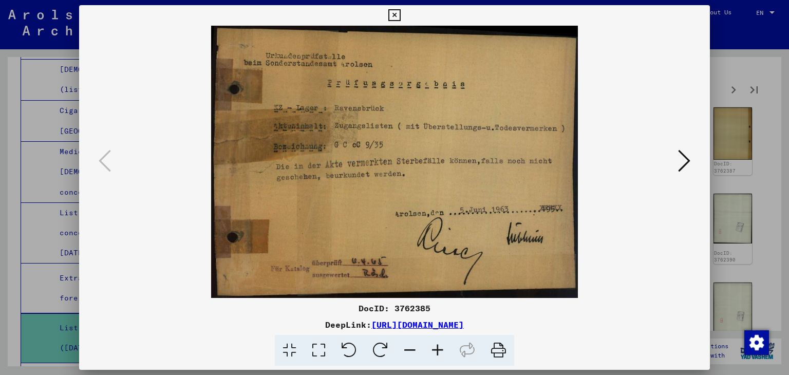
click at [725, 185] on div at bounding box center [394, 187] width 789 height 375
